Goal: Navigation & Orientation: Find specific page/section

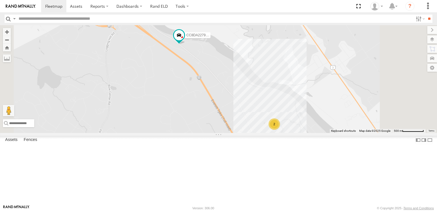
click at [0, 0] on div "CC8DA2279DE0 All Assets" at bounding box center [0, 0] width 0 height 0
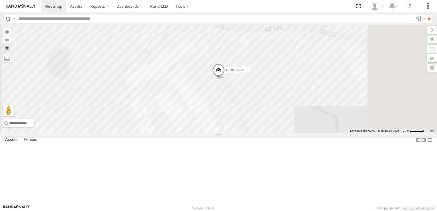
click at [225, 79] on span at bounding box center [218, 71] width 13 height 15
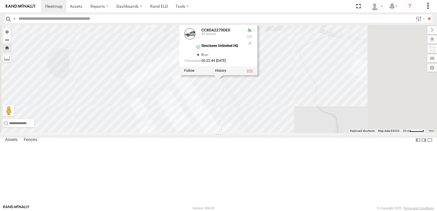
click at [253, 73] on link at bounding box center [250, 71] width 6 height 4
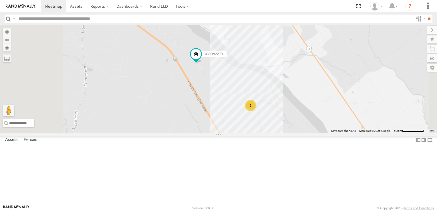
click at [0, 0] on div "CC8DA22792D4" at bounding box center [0, 0] width 0 height 0
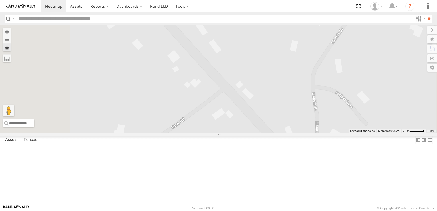
click at [0, 0] on span at bounding box center [0, 0] width 0 height 0
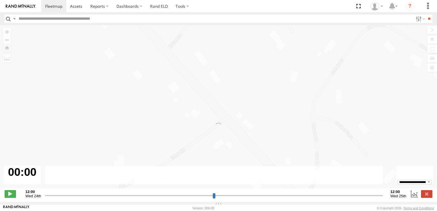
type input "**********"
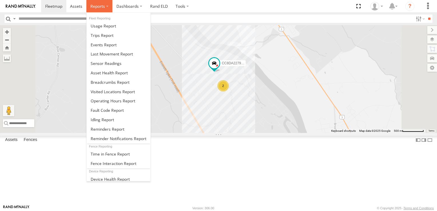
click at [101, 5] on span at bounding box center [97, 5] width 15 height 5
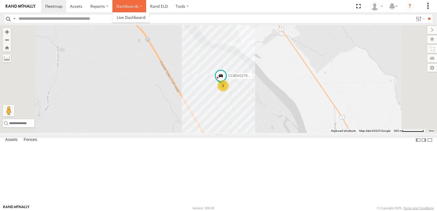
click at [123, 2] on label "Dashboards" at bounding box center [129, 6] width 34 height 12
click at [121, 15] on span at bounding box center [131, 17] width 29 height 5
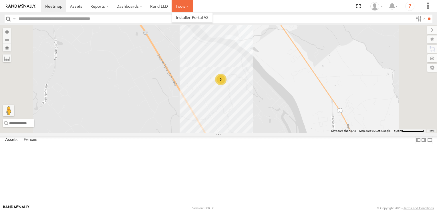
click at [185, 4] on label at bounding box center [181, 6] width 21 height 12
click at [156, 3] on link "Rand ELD" at bounding box center [159, 6] width 26 height 12
click at [73, 3] on link at bounding box center [76, 6] width 20 height 12
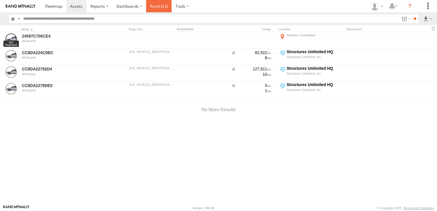
click at [150, 3] on link "Rand ELD" at bounding box center [159, 6] width 26 height 12
